Goal: Task Accomplishment & Management: Use online tool/utility

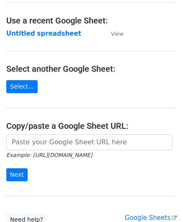
scroll to position [42, 0]
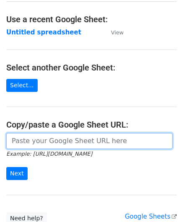
click at [39, 142] on input "url" at bounding box center [89, 141] width 167 height 16
paste input "https://docs.google.com/spreadsheets/d/1vbOoCaUBUKJ04inVy4wKy8UlMtJ5BzeNUbyxaOO…"
type input "https://docs.google.com/spreadsheets/d/1vbOoCaUBUKJ04inVy4wKy8UlMtJ5BzeNUbyxaOO…"
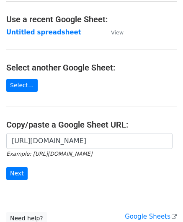
click at [18, 164] on form "https://docs.google.com/spreadsheets/d/1vbOoCaUBUKJ04inVy4wKy8UlMtJ5BzeNUbyxaOO…" at bounding box center [91, 156] width 171 height 47
click at [17, 170] on input "Next" at bounding box center [16, 173] width 21 height 13
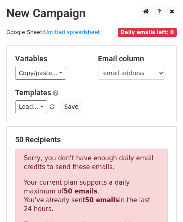
scroll to position [283, 0]
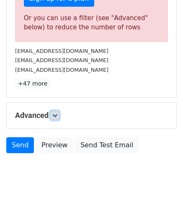
click at [55, 114] on icon at bounding box center [54, 115] width 5 height 5
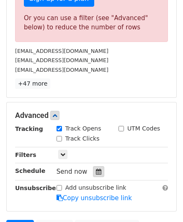
click at [100, 171] on div at bounding box center [98, 171] width 11 height 11
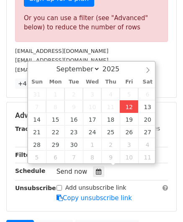
type input "[DATE] 12:00"
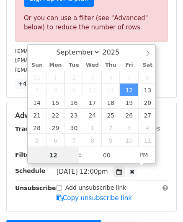
paste input "0"
type input "10"
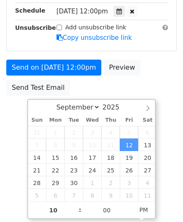
type input "[DATE] 22:00"
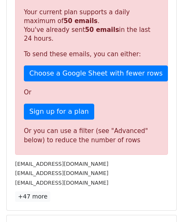
scroll to position [385, 0]
